Goal: Information Seeking & Learning: Learn about a topic

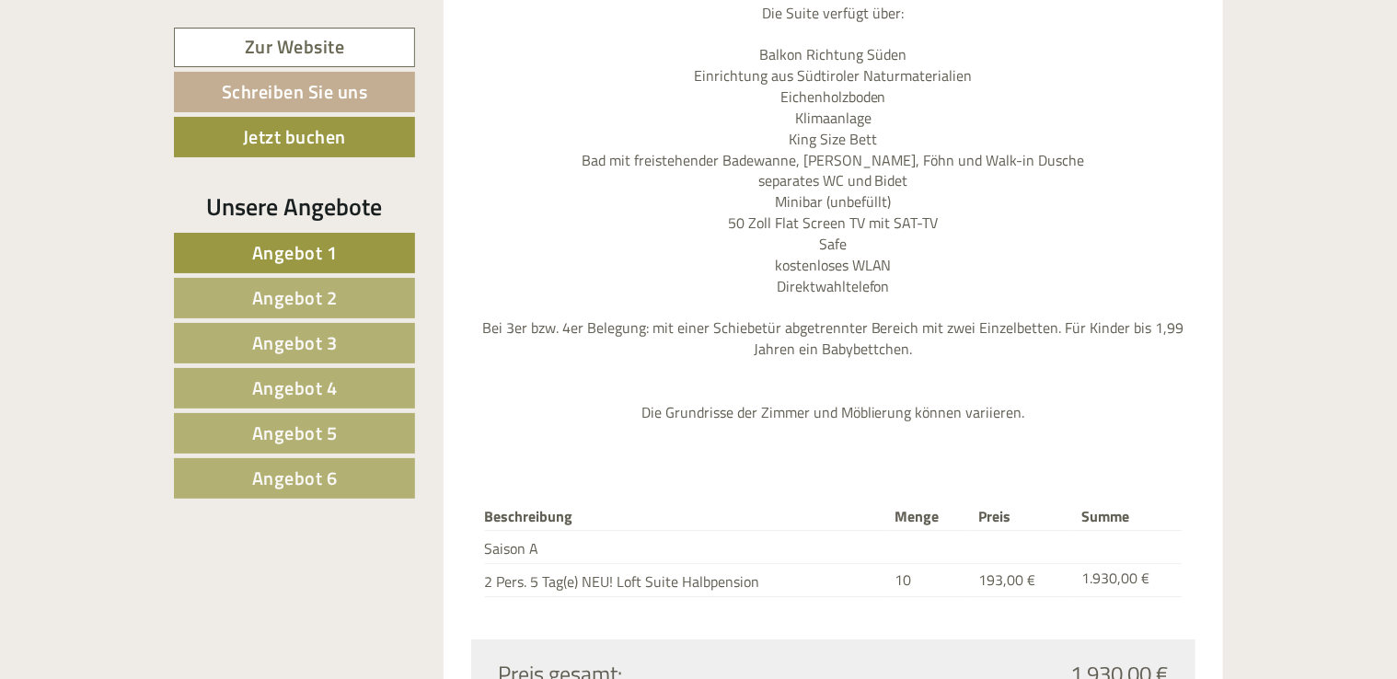
scroll to position [5875, 0]
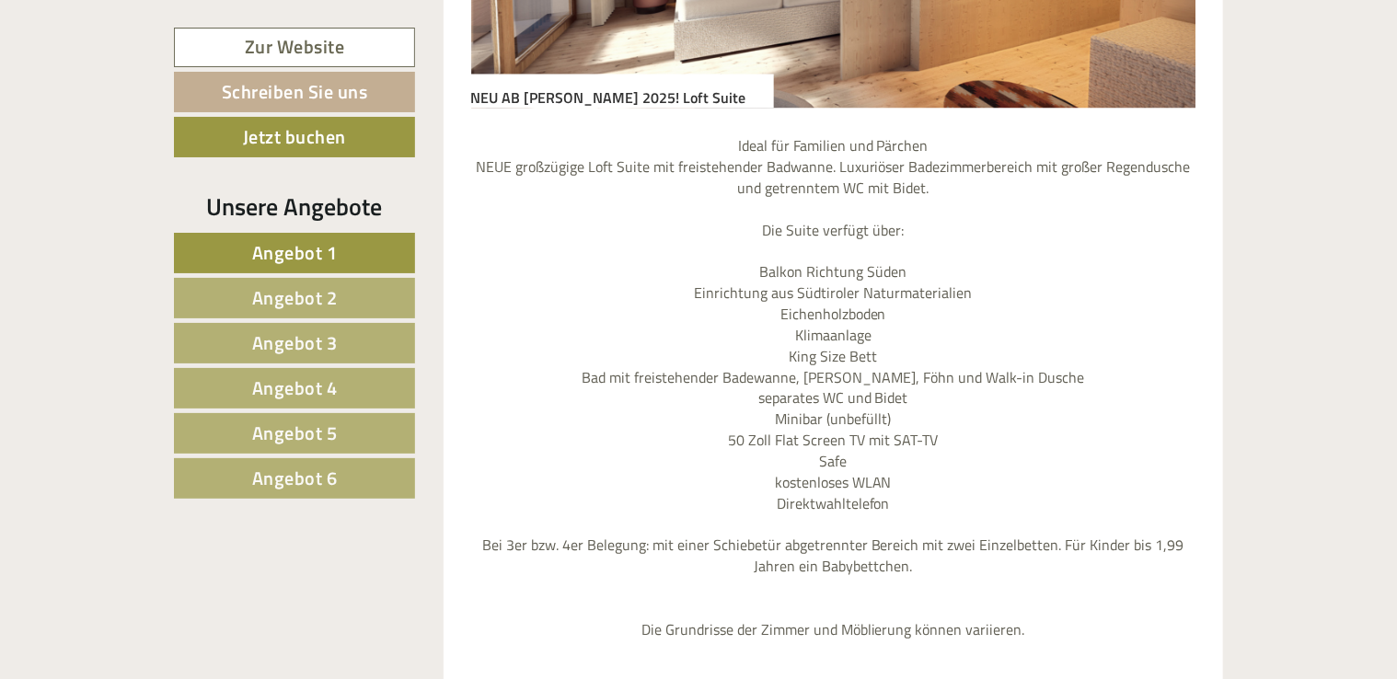
scroll to position [5967, 0]
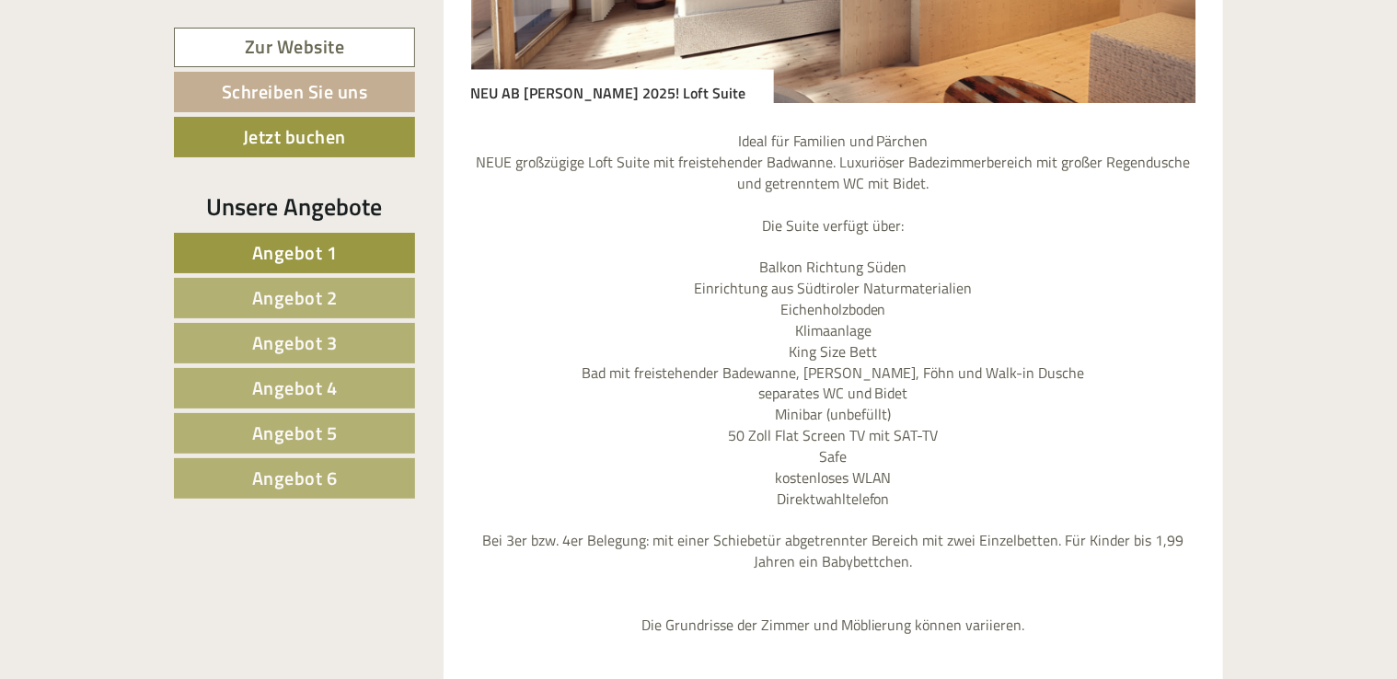
drag, startPoint x: 686, startPoint y: 506, endPoint x: 460, endPoint y: 295, distance: 309.3
copy ul "großzügiges Frühstücksbuffet mit gesunder Vitalecke, schmackhaften Aufschnitten…"
drag, startPoint x: 346, startPoint y: 591, endPoint x: 368, endPoint y: 585, distance: 23.0
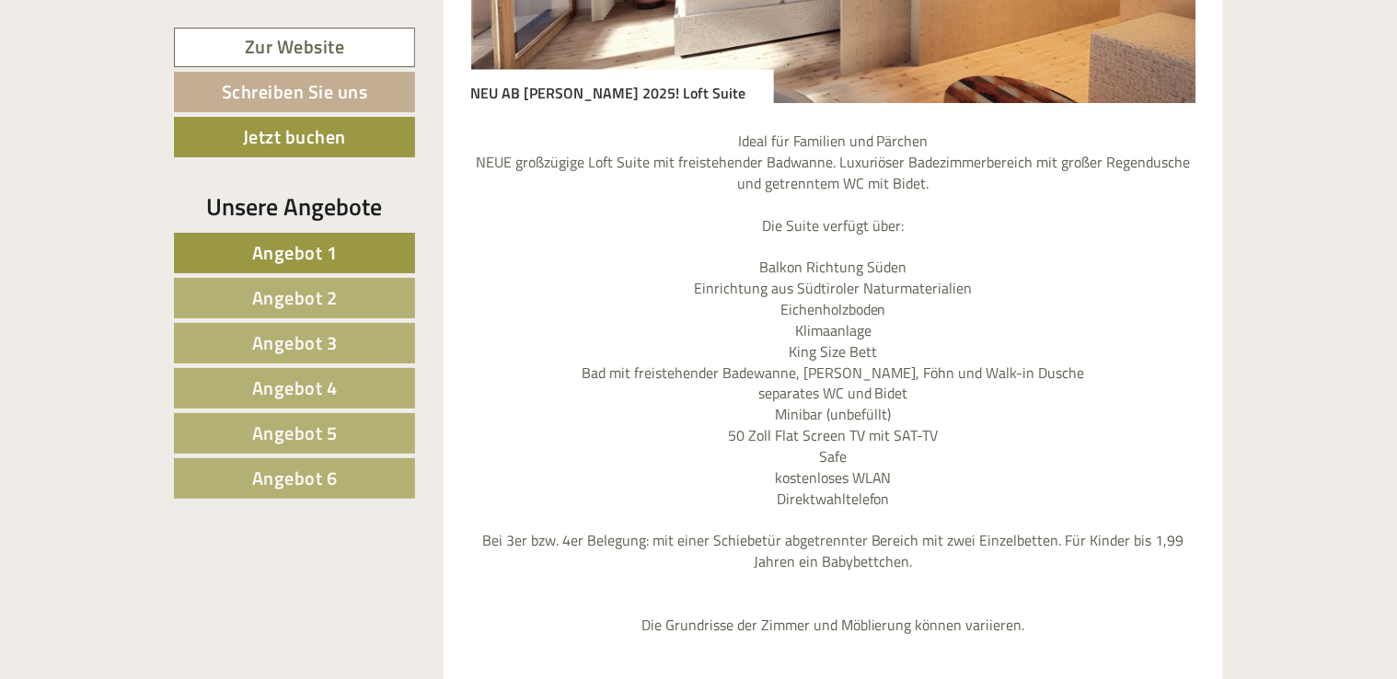
click at [295, 241] on span "Angebot 1" at bounding box center [295, 252] width 86 height 29
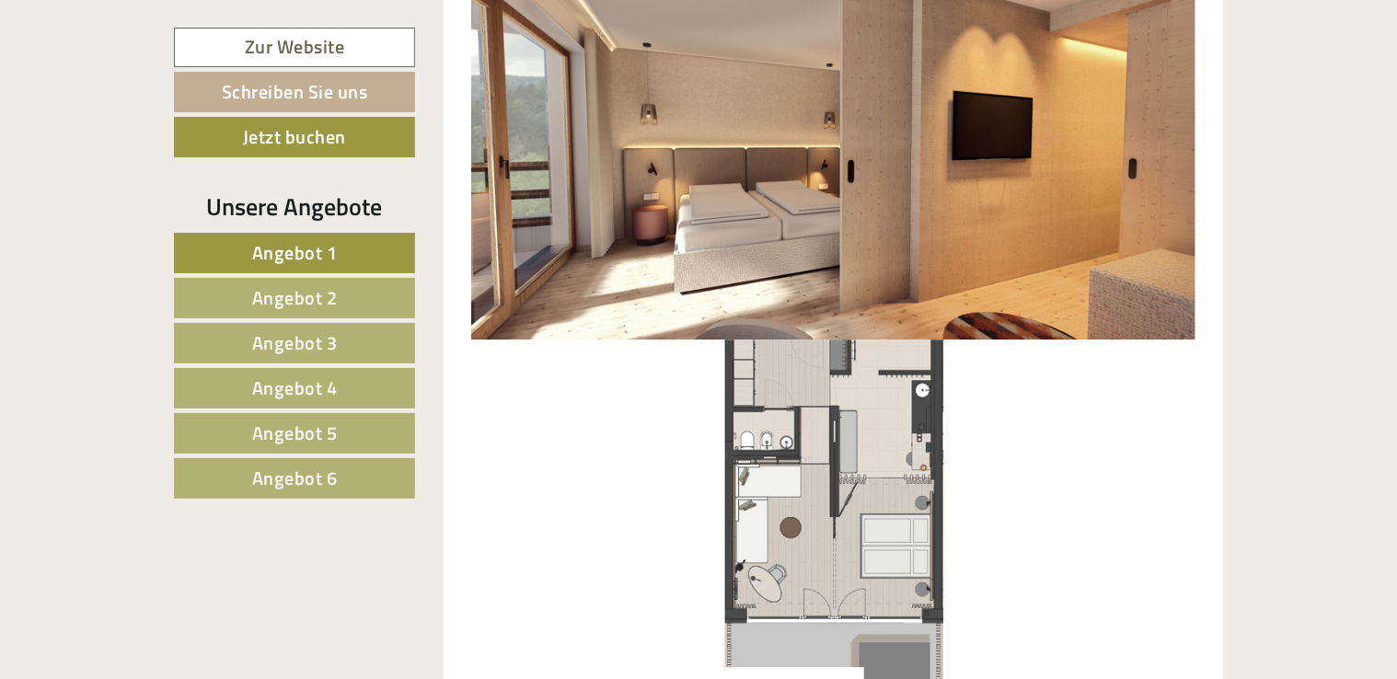
scroll to position [2160, 0]
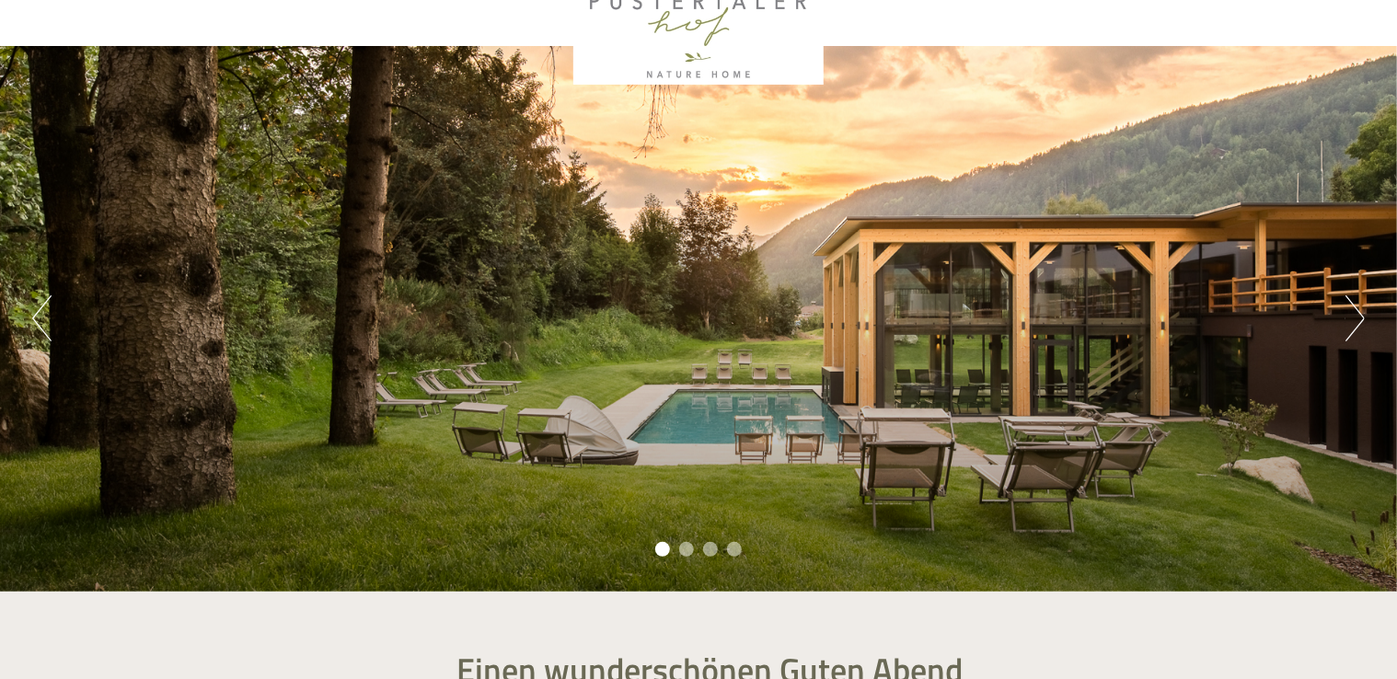
click at [1350, 337] on button "Next" at bounding box center [1355, 318] width 19 height 46
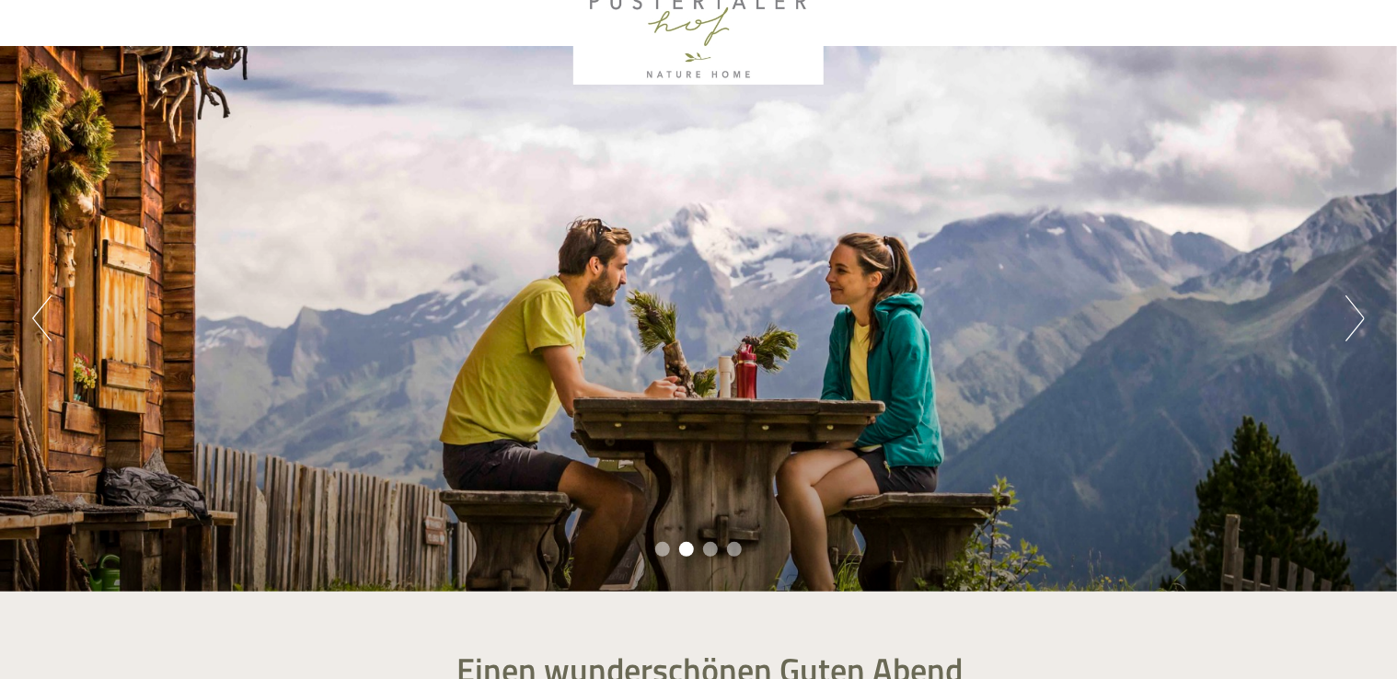
click at [1350, 335] on button "Next" at bounding box center [1355, 318] width 19 height 46
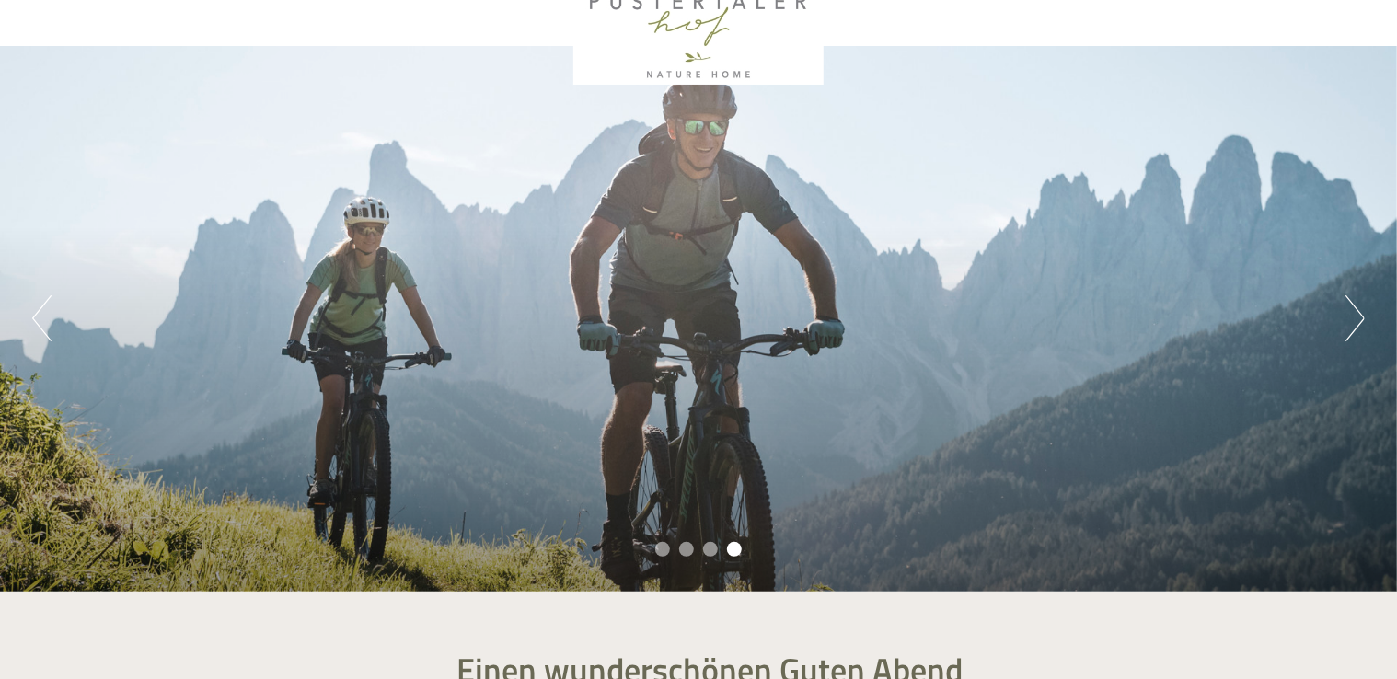
click at [42, 322] on button "Previous" at bounding box center [41, 318] width 19 height 46
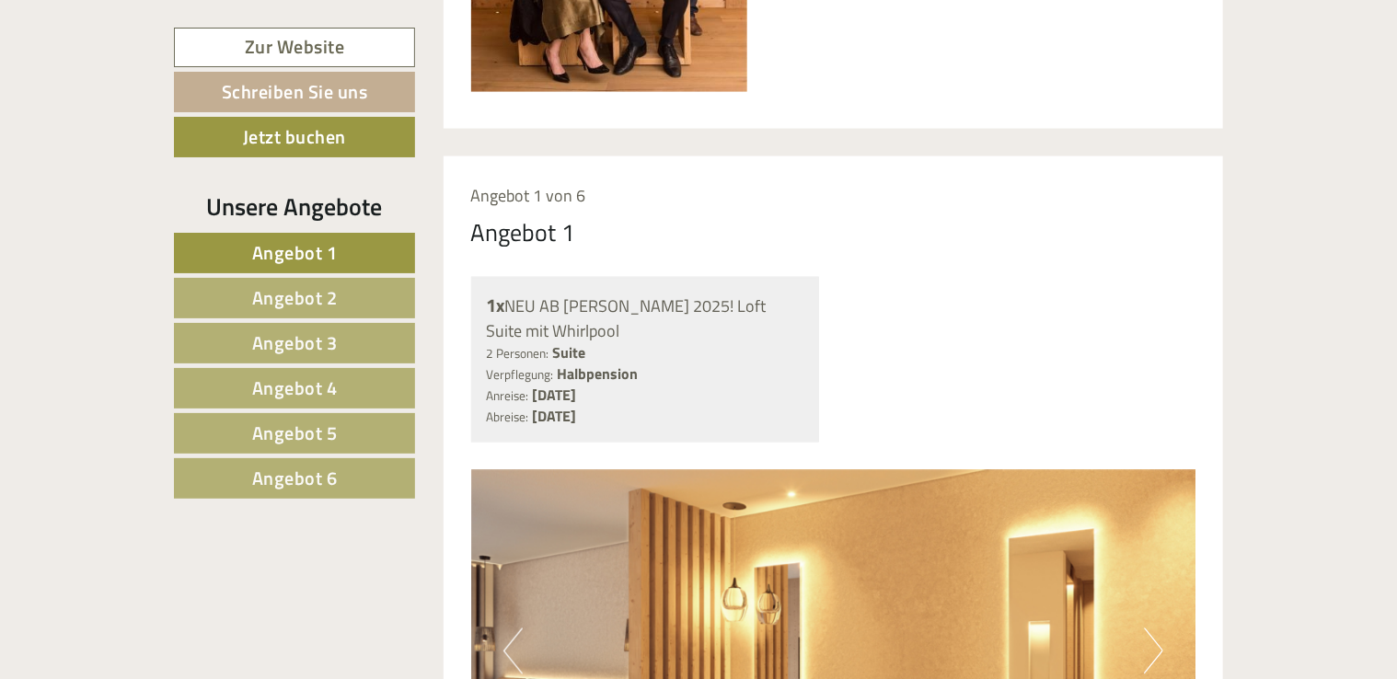
scroll to position [1197, 0]
